Goal: Task Accomplishment & Management: Complete application form

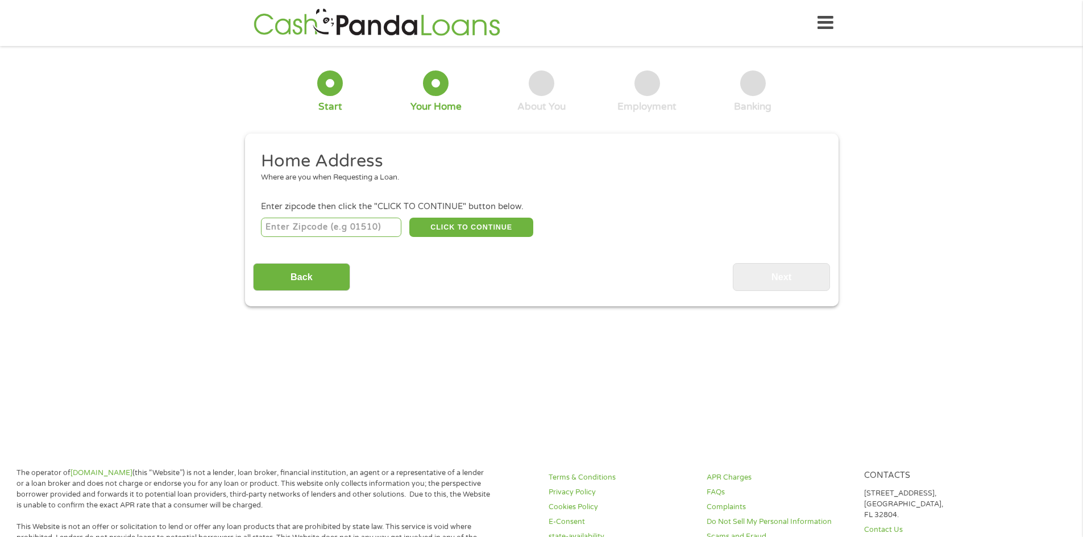
click at [356, 226] on input "number" at bounding box center [331, 227] width 140 height 19
type input "44107"
select select "[US_STATE]"
click at [486, 226] on button "CLICK TO CONTINUE" at bounding box center [471, 227] width 124 height 19
type input "44107"
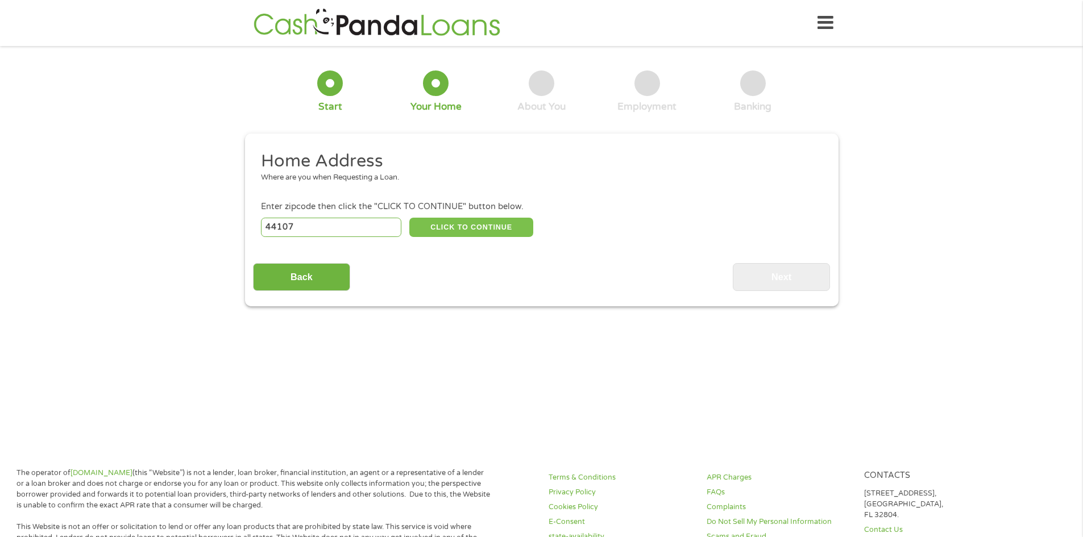
type input "Lakewood"
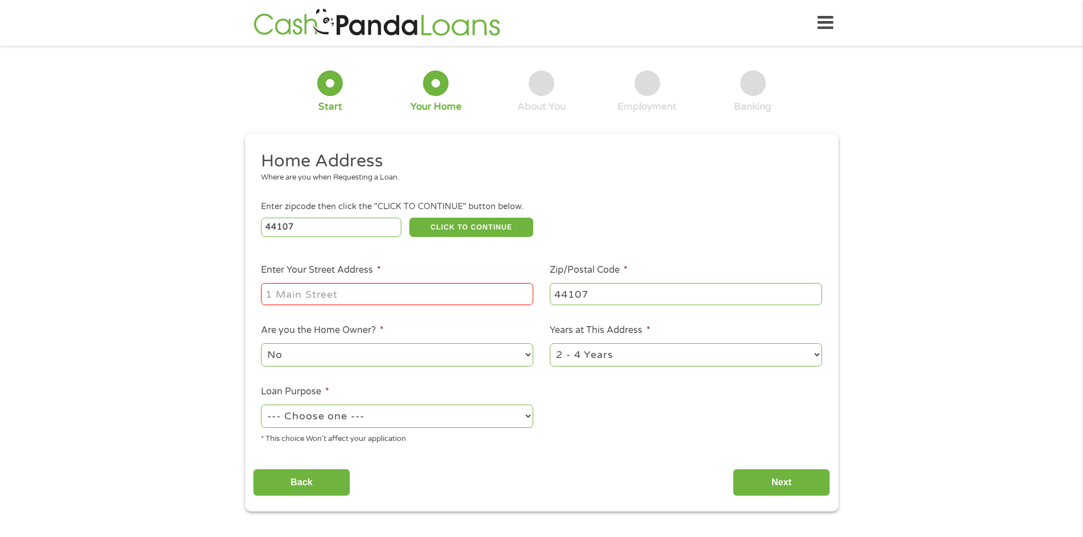
click at [406, 294] on input "Enter Your Street Address *" at bounding box center [397, 294] width 272 height 22
type input "[STREET_ADDRESS]"
click at [373, 356] on select "No Yes" at bounding box center [397, 354] width 272 height 23
click at [373, 358] on select "No Yes" at bounding box center [397, 354] width 272 height 23
click at [356, 422] on select "--- Choose one --- Pay Bills Debt Consolidation Home Improvement Major Purchase…" at bounding box center [397, 416] width 272 height 23
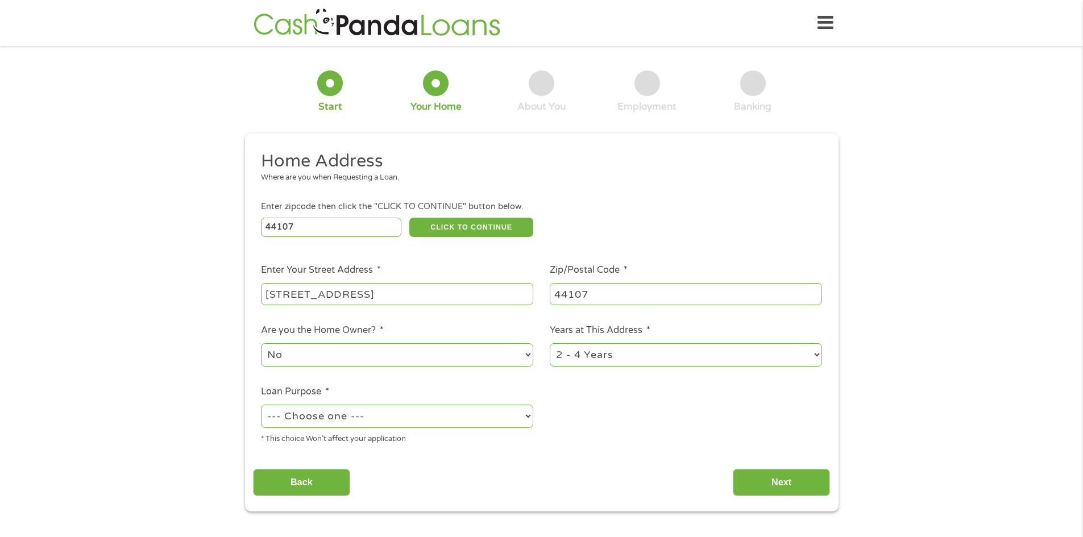
select select "shorttermcash"
click at [261, 406] on select "--- Choose one --- Pay Bills Debt Consolidation Home Improvement Major Purchase…" at bounding box center [397, 416] width 272 height 23
click at [613, 354] on select "1 Year or less 1 - 2 Years 2 - 4 Years Over 4 Years" at bounding box center [686, 354] width 272 height 23
select select "60months"
click at [550, 344] on select "1 Year or less 1 - 2 Years 2 - 4 Years Over 4 Years" at bounding box center [686, 354] width 272 height 23
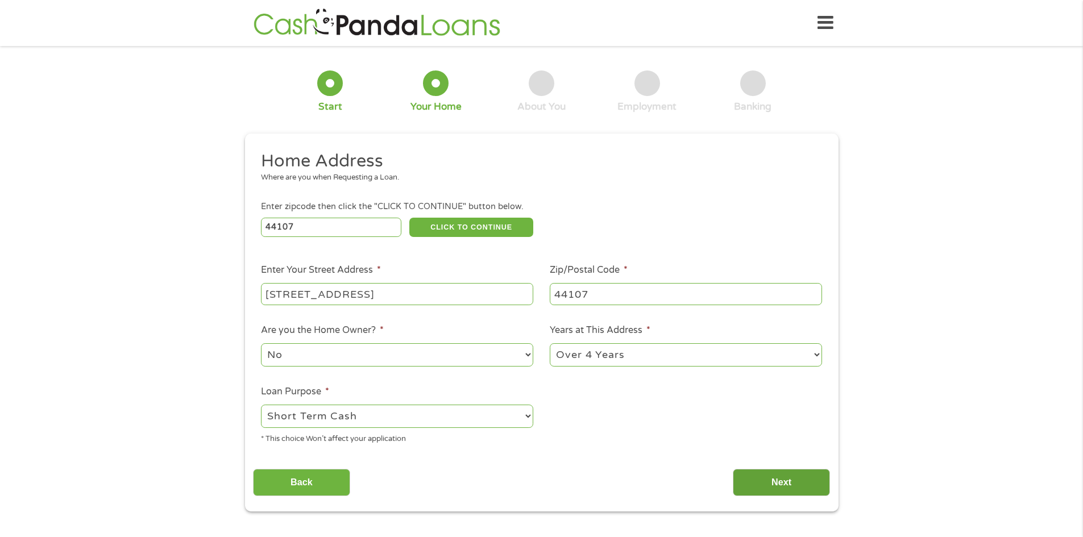
click at [773, 483] on input "Next" at bounding box center [781, 483] width 97 height 28
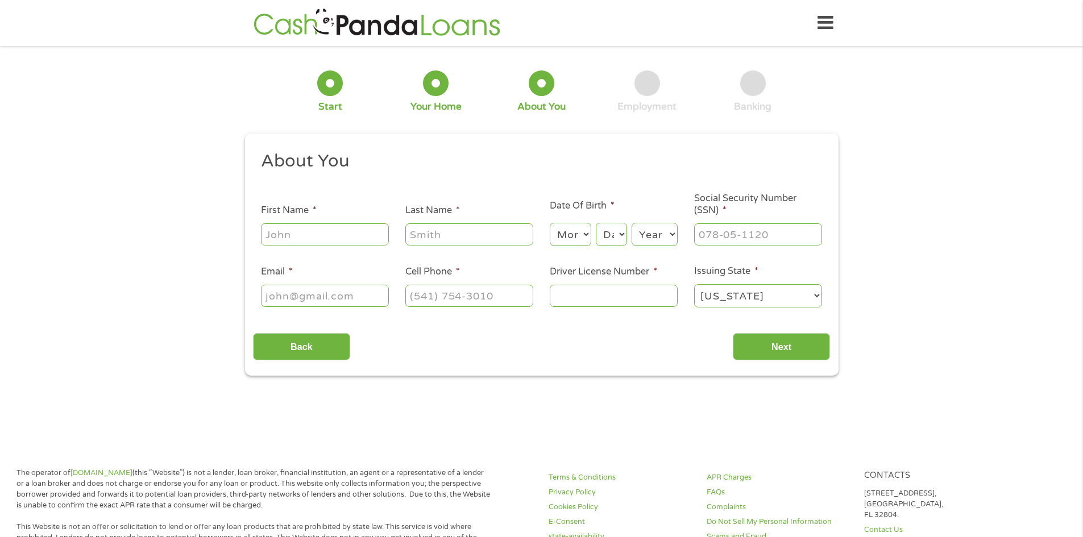
scroll to position [5, 5]
click at [347, 235] on input "First Name *" at bounding box center [325, 234] width 128 height 22
type input "[PERSON_NAME]"
type input "[EMAIL_ADDRESS][DOMAIN_NAME]"
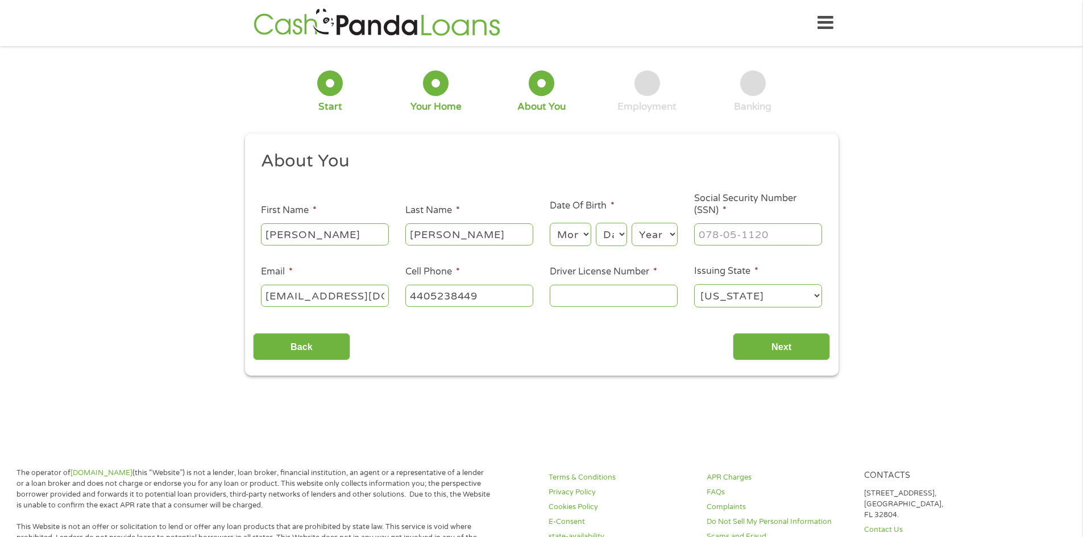
type input "[PHONE_NUMBER]"
click at [570, 225] on select "Month 1 2 3 4 5 6 7 8 9 10 11 12" at bounding box center [570, 234] width 41 height 23
select select "5"
click at [550, 223] on select "Month 1 2 3 4 5 6 7 8 9 10 11 12" at bounding box center [570, 234] width 41 height 23
click at [607, 243] on select "Day 1 2 3 4 5 6 7 8 9 10 11 12 13 14 15 16 17 18 19 20 21 22 23 24 25 26 27 28 …" at bounding box center [611, 234] width 31 height 23
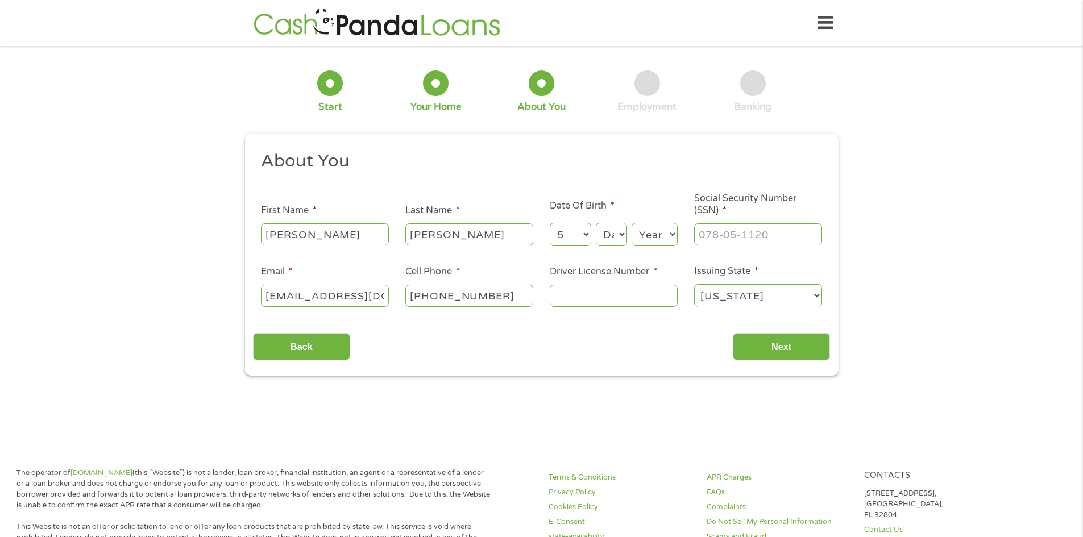
select select "7"
click at [596, 223] on select "Day 1 2 3 4 5 6 7 8 9 10 11 12 13 14 15 16 17 18 19 20 21 22 23 24 25 26 27 28 …" at bounding box center [611, 234] width 31 height 23
click at [658, 235] on select "Year [DATE] 2006 2005 2004 2003 2002 2001 2000 1999 1998 1997 1996 1995 1994 19…" at bounding box center [654, 234] width 46 height 23
select select "1974"
click at [631, 223] on select "Year [DATE] 2006 2005 2004 2003 2002 2001 2000 1999 1998 1997 1996 1995 1994 19…" at bounding box center [654, 234] width 46 height 23
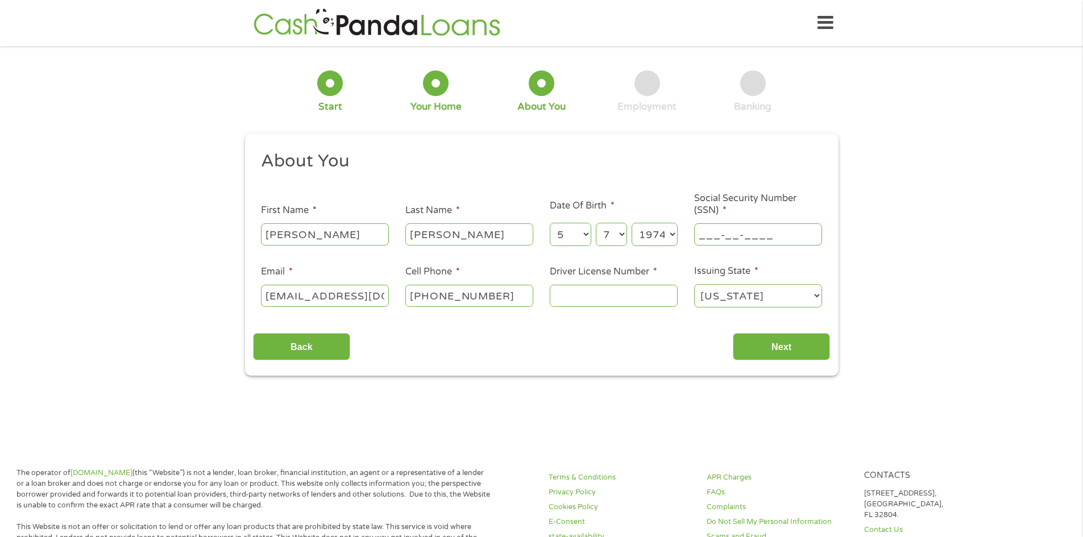
click at [773, 243] on input "___-__-____" at bounding box center [758, 234] width 128 height 22
type input "298-72-0109"
click at [593, 296] on input "Driver License Number *" at bounding box center [614, 296] width 128 height 22
type input "RJ135167"
click at [812, 337] on input "Next" at bounding box center [781, 347] width 97 height 28
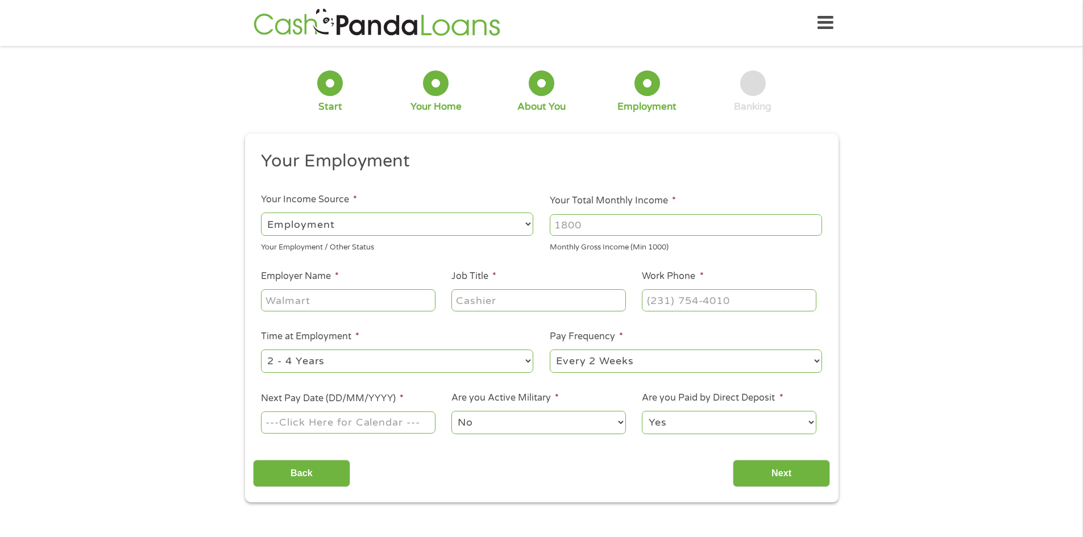
click at [606, 227] on input "Your Total Monthly Income *" at bounding box center [686, 225] width 272 height 22
type input "2850"
click at [317, 301] on input "Employer Name *" at bounding box center [348, 300] width 174 height 22
type input "[PERSON_NAME] Human Services System"
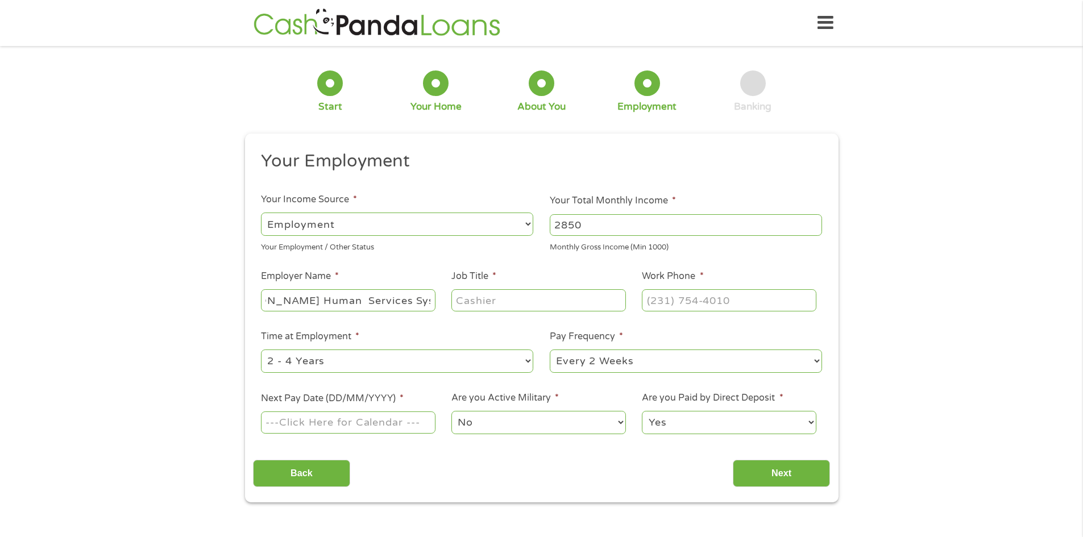
scroll to position [0, 0]
click at [473, 299] on input "Job Title *" at bounding box center [538, 300] width 174 height 22
type input "case manager"
click at [452, 367] on select "--- Choose one --- 1 Year or less 1 - 2 Years 2 - 4 Years Over 4 Years" at bounding box center [397, 361] width 272 height 23
select select "12months"
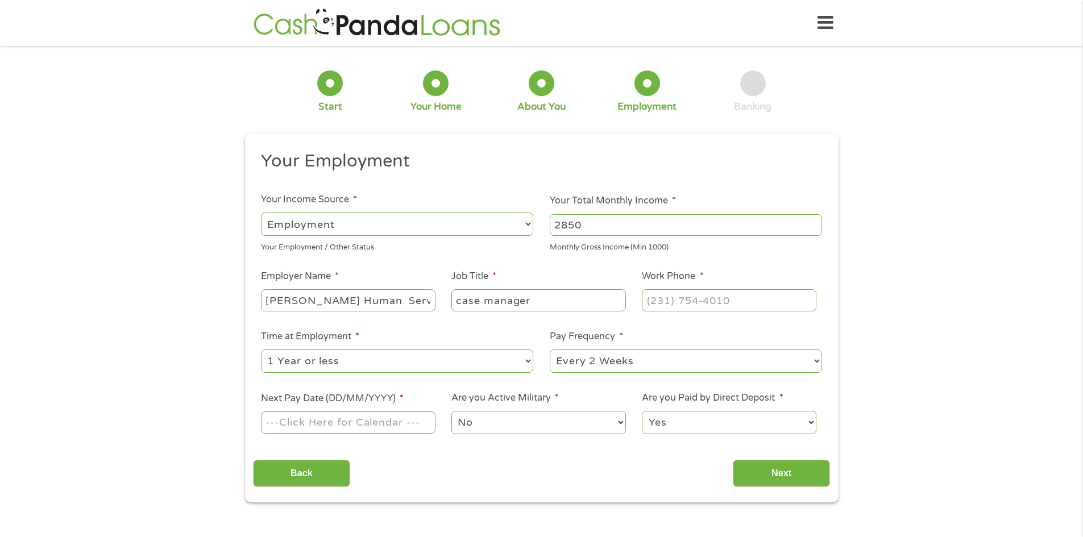
click at [261, 350] on select "--- Choose one --- 1 Year or less 1 - 2 Years 2 - 4 Years Over 4 Years" at bounding box center [397, 361] width 272 height 23
click at [624, 363] on select "--- Choose one --- Every 2 Weeks Every Week Monthly Semi-Monthly" at bounding box center [686, 361] width 272 height 23
select select "semimonthly"
click at [550, 350] on select "--- Choose one --- Every 2 Weeks Every Week Monthly Semi-Monthly" at bounding box center [686, 361] width 272 height 23
click at [364, 419] on input "Next Pay Date (DD/MM/YYYY) *" at bounding box center [348, 423] width 174 height 22
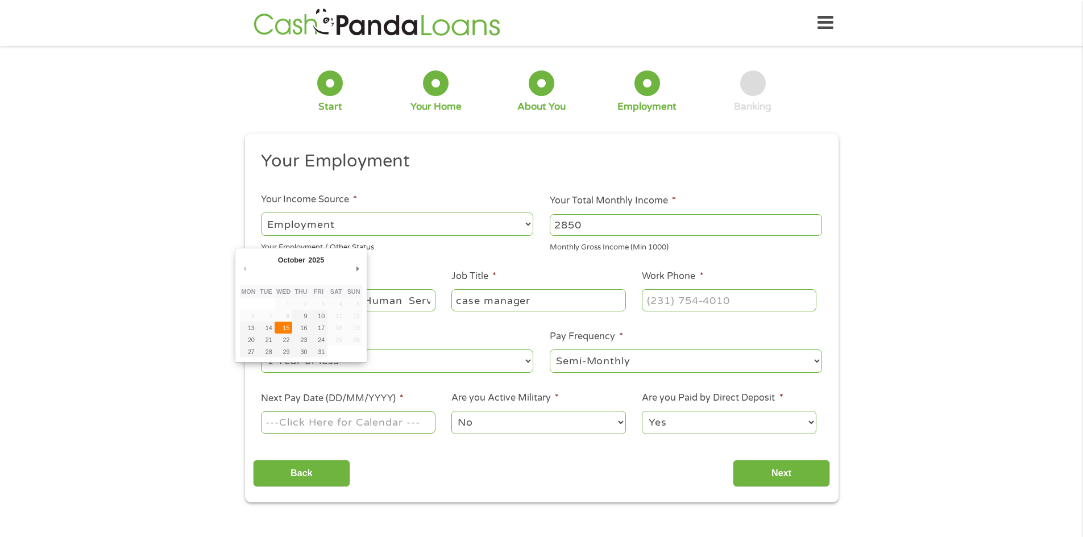
type input "[DATE]"
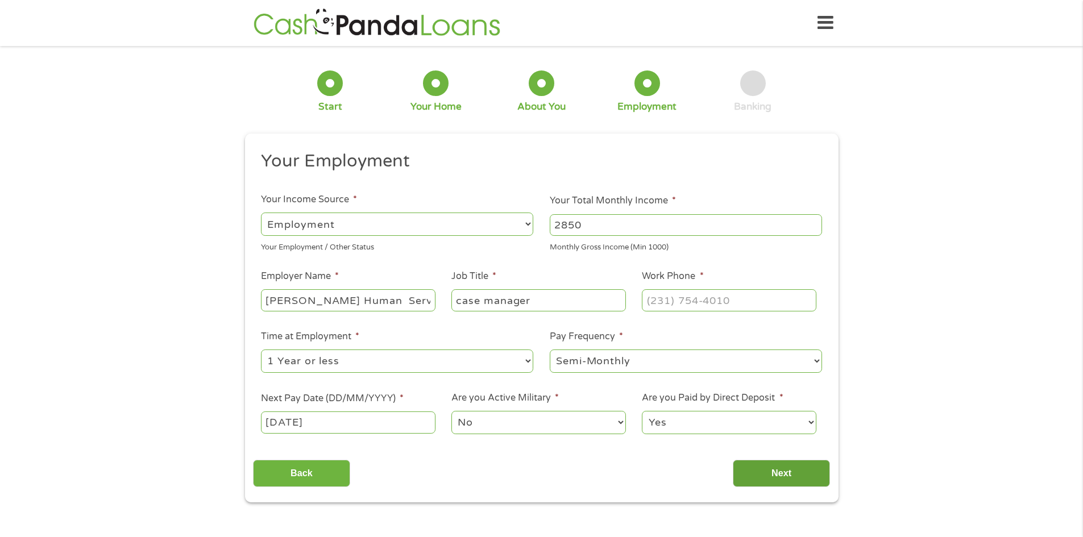
click at [786, 473] on input "Next" at bounding box center [781, 474] width 97 height 28
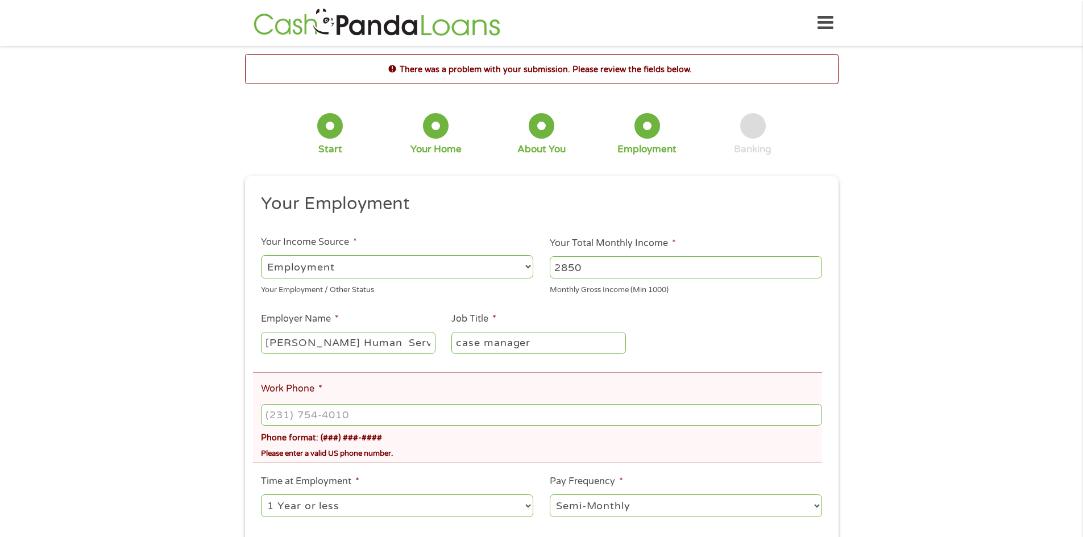
scroll to position [5, 5]
click at [302, 413] on input "(___) ___-____" at bounding box center [541, 415] width 560 height 22
type input "[PHONE_NUMBER]"
click at [928, 437] on div "There was a problem with your submission. Please review the fields below. 1 Sta…" at bounding box center [541, 350] width 1083 height 593
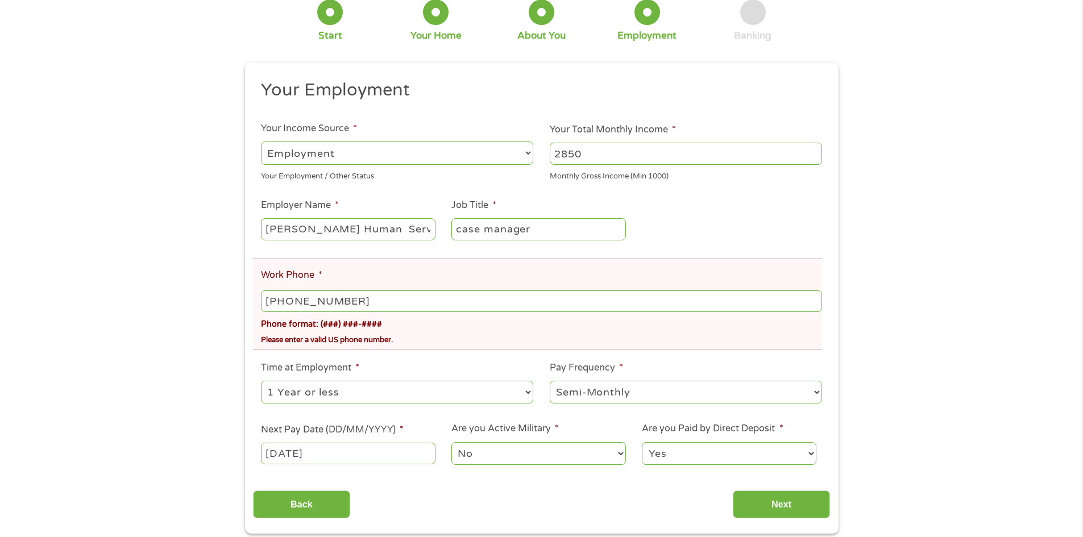
scroll to position [171, 0]
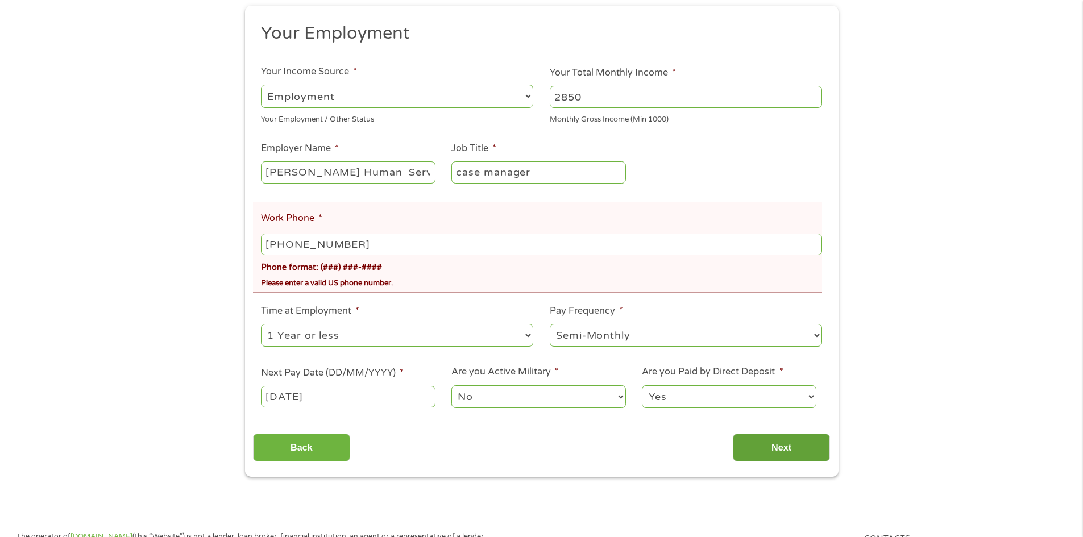
click at [795, 447] on input "Next" at bounding box center [781, 448] width 97 height 28
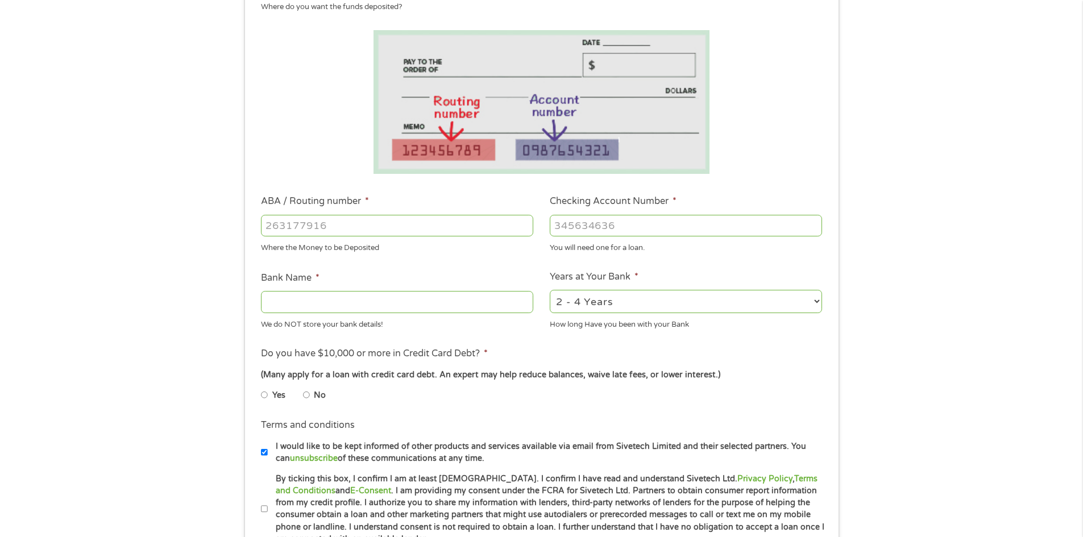
scroll to position [0, 0]
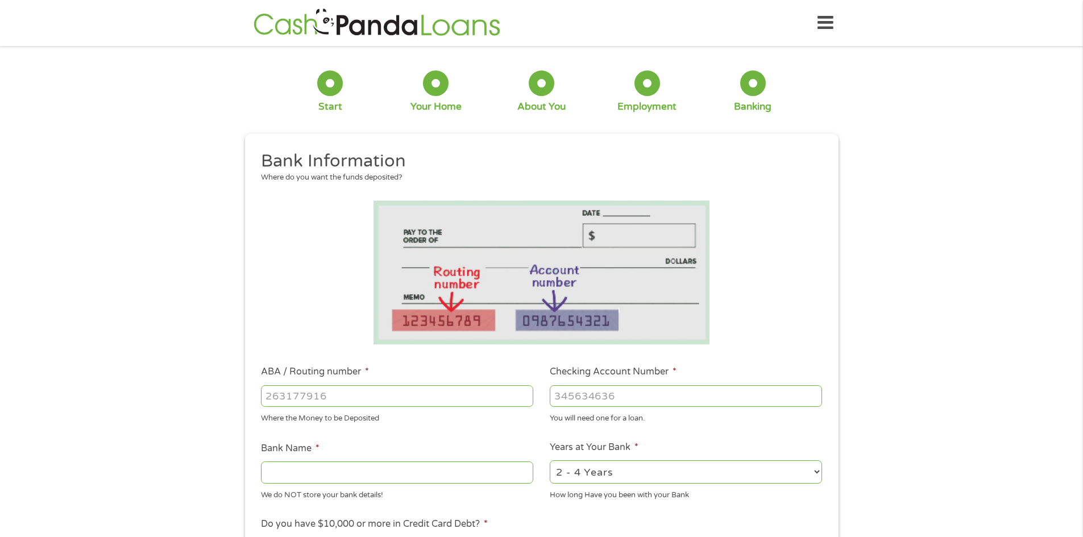
click at [396, 400] on input "ABA / Routing number *" at bounding box center [397, 396] width 272 height 22
type input "044000024"
type input "HUNTINGTON NATIONAL BANK"
type input "044000024"
type input "02683250246"
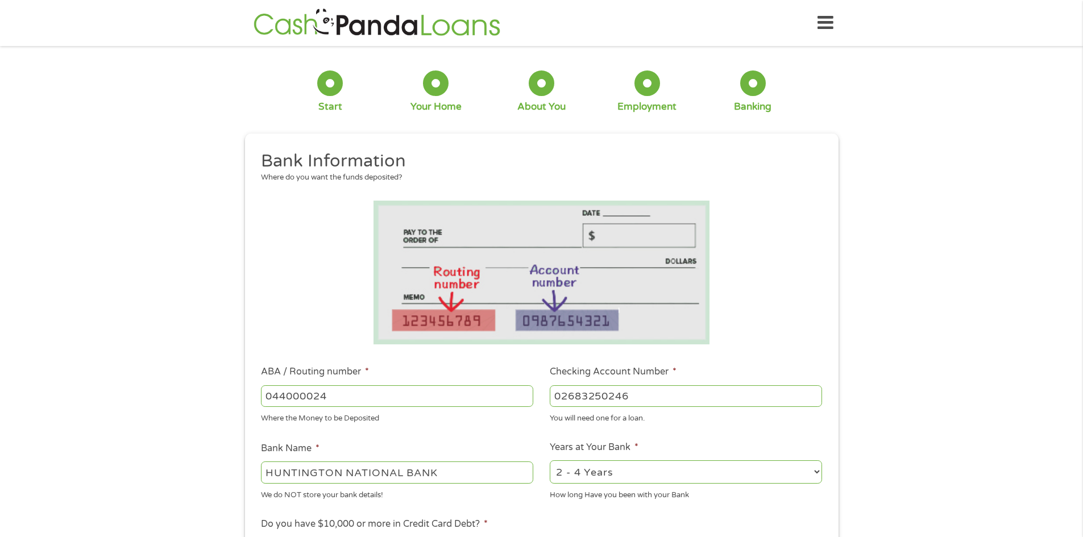
click at [670, 471] on select "2 - 4 Years 6 - 12 Months 1 - 2 Years Over 4 Years" at bounding box center [686, 471] width 272 height 23
click at [550, 460] on select "2 - 4 Years 6 - 12 Months 1 - 2 Years Over 4 Years" at bounding box center [686, 471] width 272 height 23
click at [641, 471] on select "2 - 4 Years 6 - 12 Months 1 - 2 Years Over 4 Years" at bounding box center [686, 471] width 272 height 23
select select "24months"
click at [550, 460] on select "2 - 4 Years 6 - 12 Months 1 - 2 Years Over 4 Years" at bounding box center [686, 471] width 272 height 23
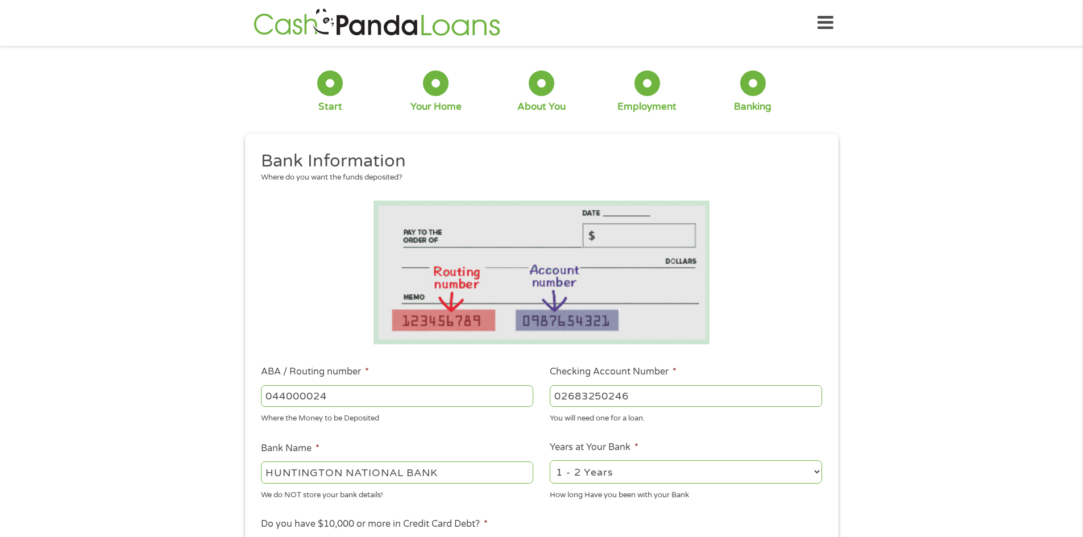
click at [930, 456] on div "1 Start 2 Your Home 3 About You 4 Employment 5 Banking 6 This field is hidden w…" at bounding box center [541, 414] width 1083 height 721
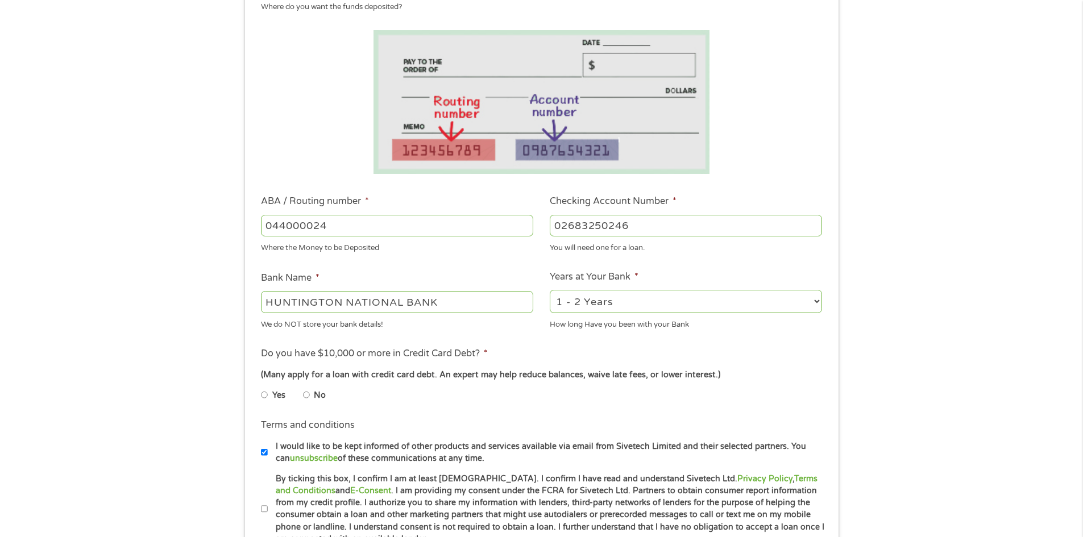
click at [307, 393] on input "No" at bounding box center [306, 395] width 7 height 18
radio input "true"
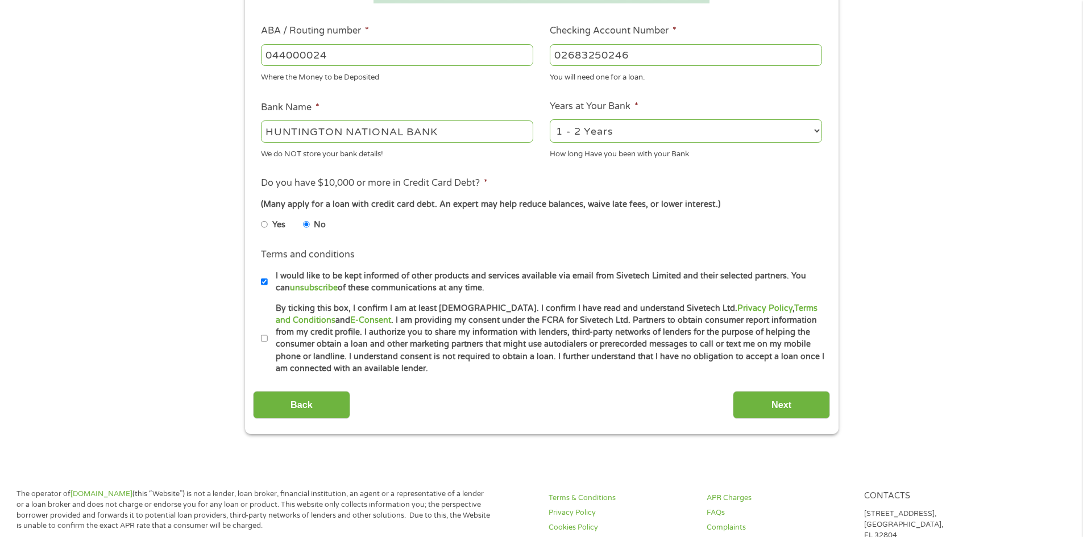
click at [261, 338] on input "By ticking this box, I confirm I am at least [DEMOGRAPHIC_DATA]. I confirm I ha…" at bounding box center [264, 339] width 7 height 18
checkbox input "true"
click at [772, 407] on input "Next" at bounding box center [781, 405] width 97 height 28
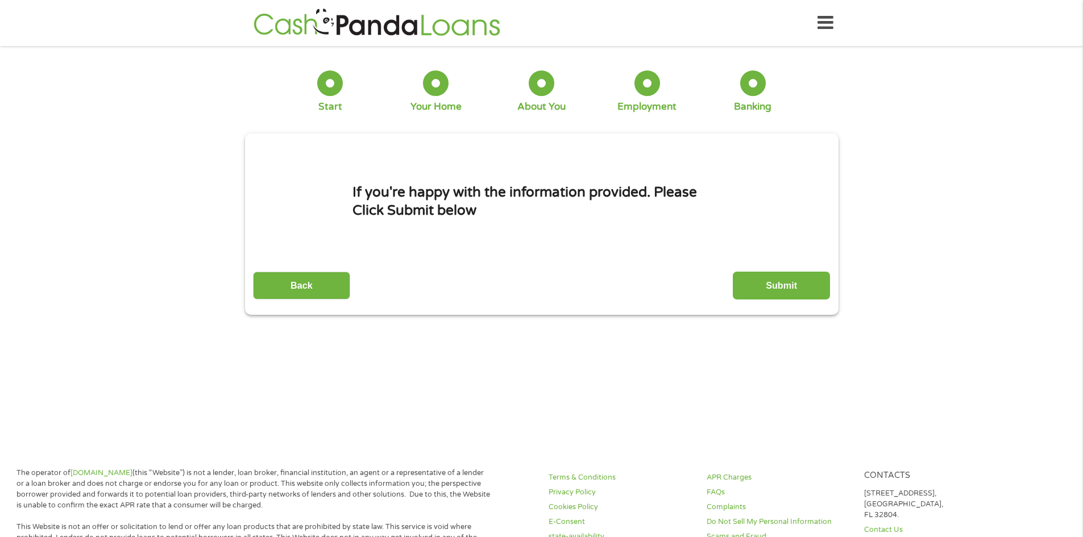
scroll to position [5, 5]
click at [768, 284] on input "Submit" at bounding box center [781, 286] width 97 height 28
